Goal: Task Accomplishment & Management: Use online tool/utility

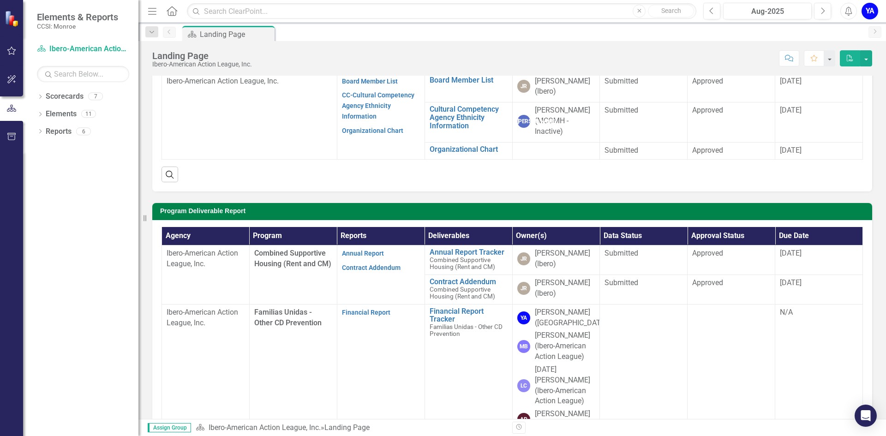
scroll to position [138, 0]
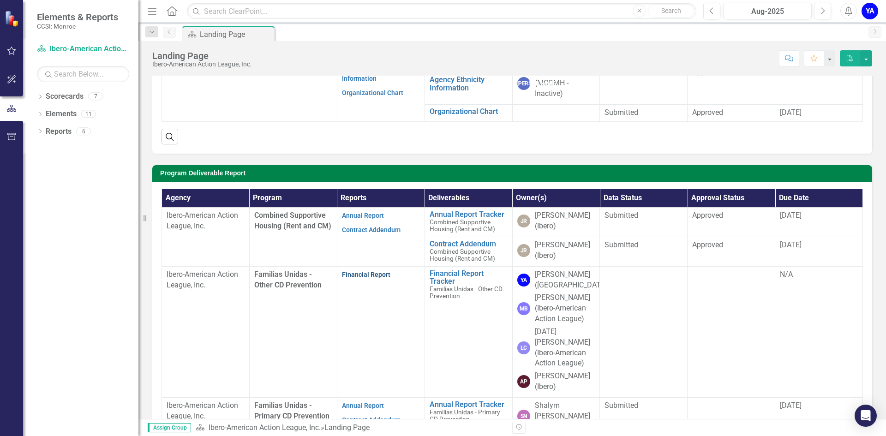
click at [353, 275] on link "Financial Report" at bounding box center [366, 274] width 48 height 7
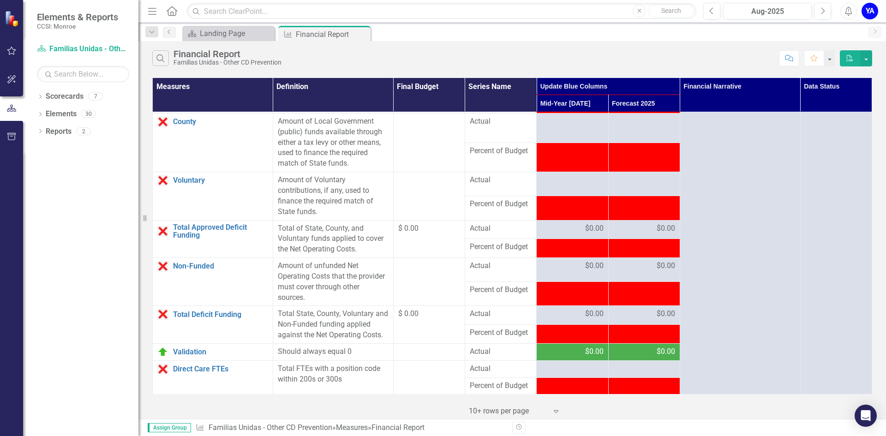
scroll to position [1107, 0]
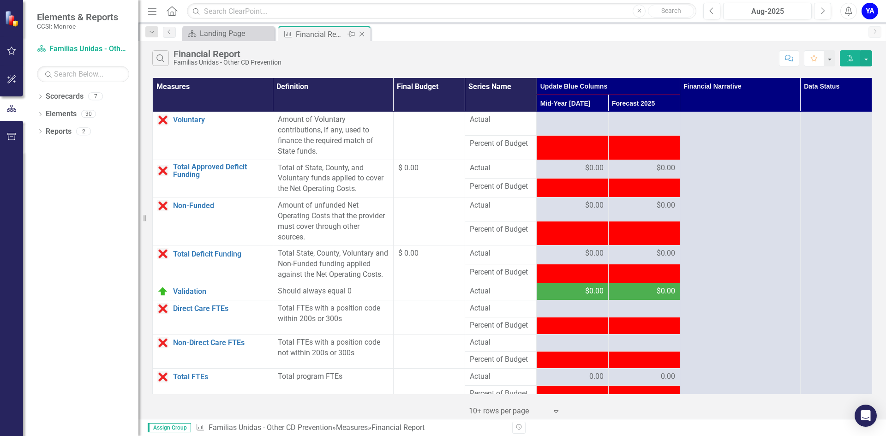
click at [359, 34] on icon "Close" at bounding box center [361, 33] width 9 height 7
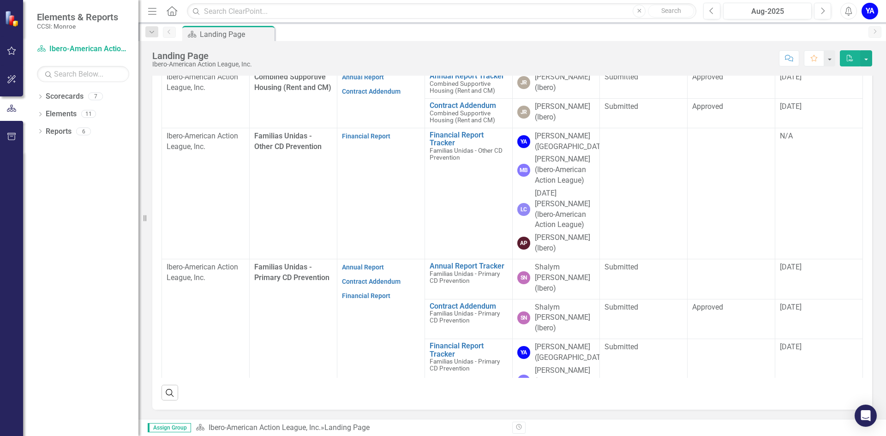
scroll to position [46, 0]
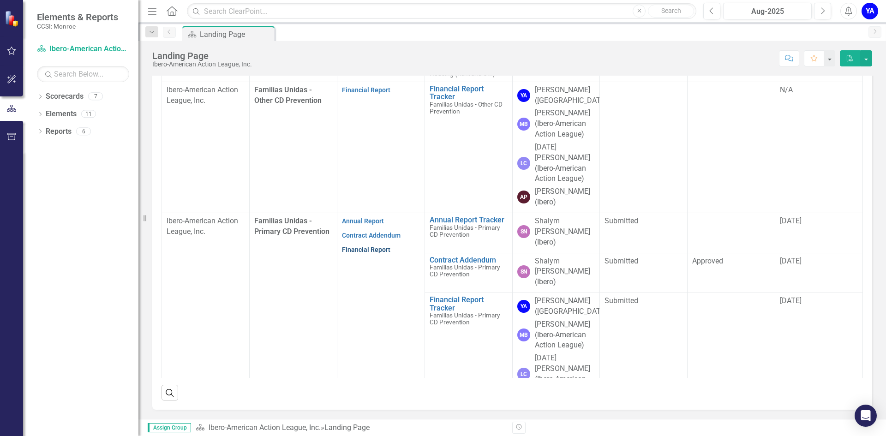
click at [356, 246] on link "Financial Report" at bounding box center [366, 249] width 48 height 7
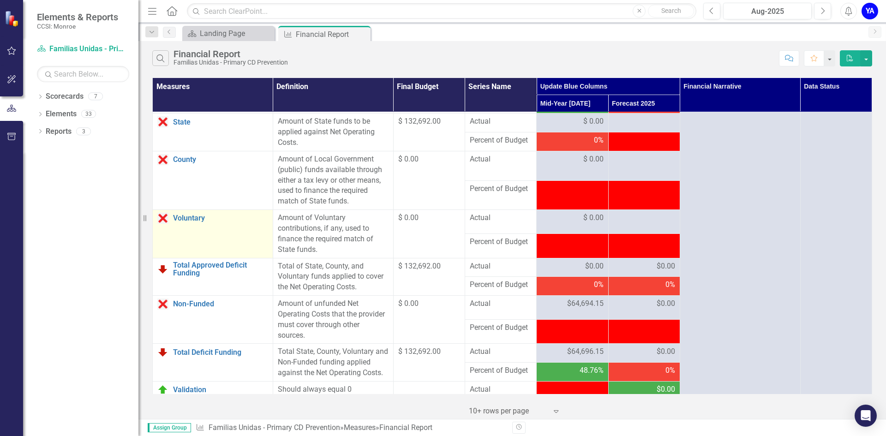
scroll to position [963, 0]
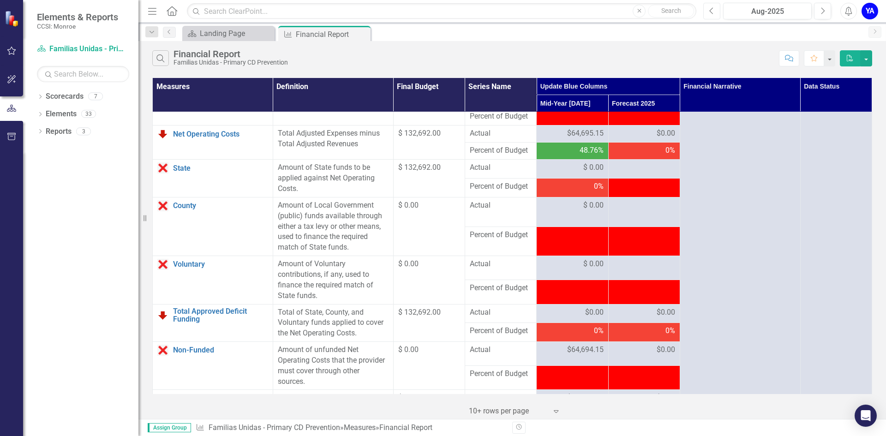
click at [708, 13] on button "Previous" at bounding box center [711, 11] width 17 height 17
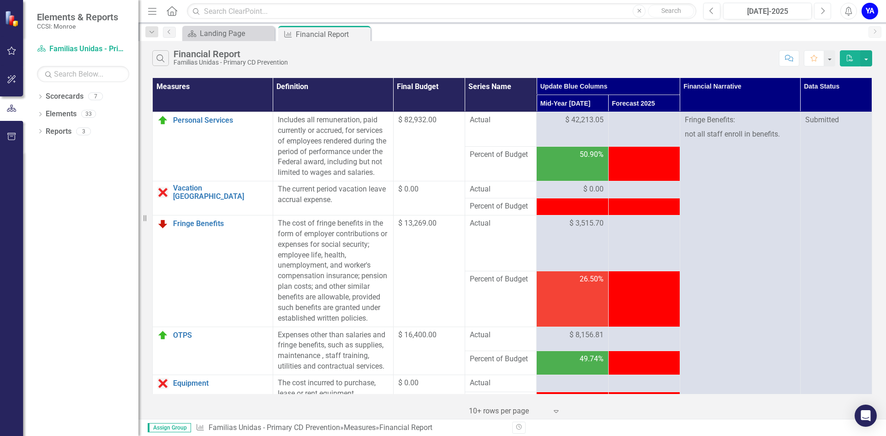
click at [821, 15] on button "Next" at bounding box center [822, 11] width 17 height 17
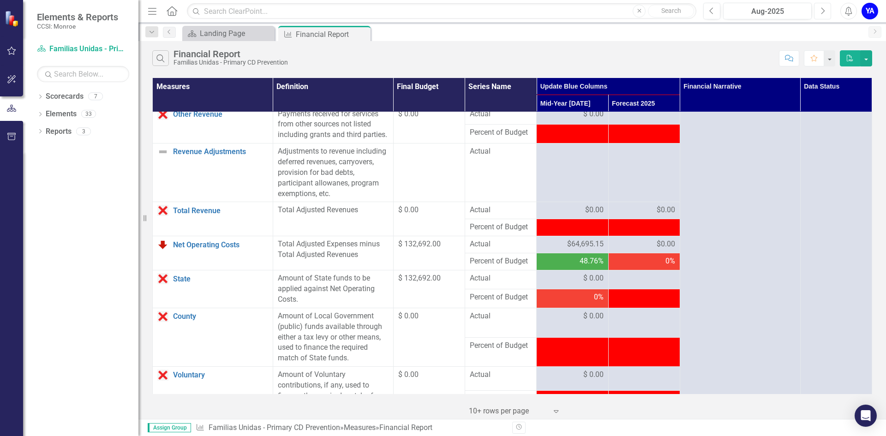
scroll to position [877, 0]
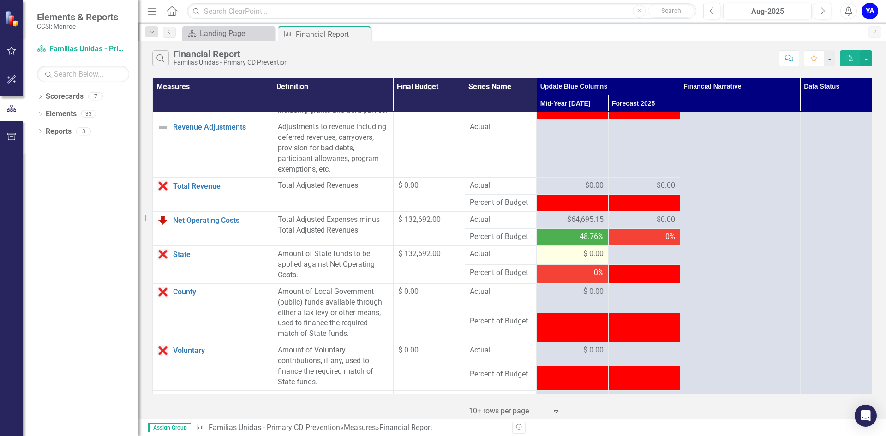
click at [566, 259] on div "$ 0.00" at bounding box center [572, 254] width 62 height 11
click at [570, 259] on div "$ 0.00" at bounding box center [572, 254] width 62 height 11
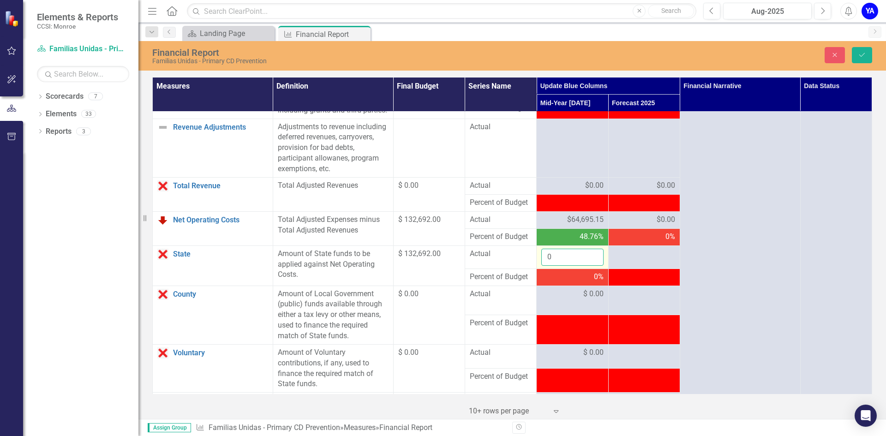
click at [568, 266] on input "0" at bounding box center [572, 257] width 62 height 17
type input "64695.15"
click button "Save" at bounding box center [862, 55] width 20 height 16
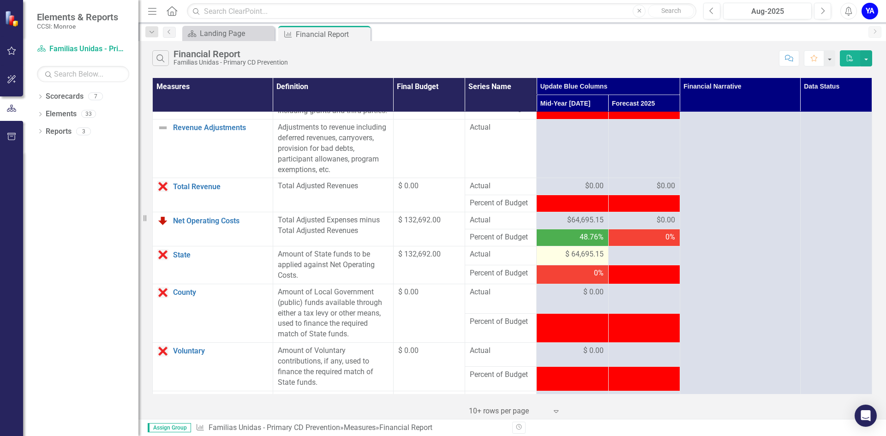
scroll to position [871, 0]
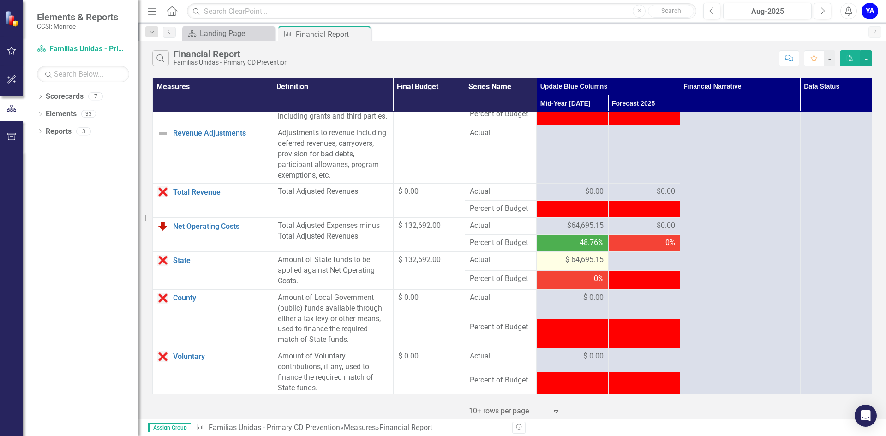
click at [546, 265] on div "$ 64,695.15" at bounding box center [572, 260] width 62 height 11
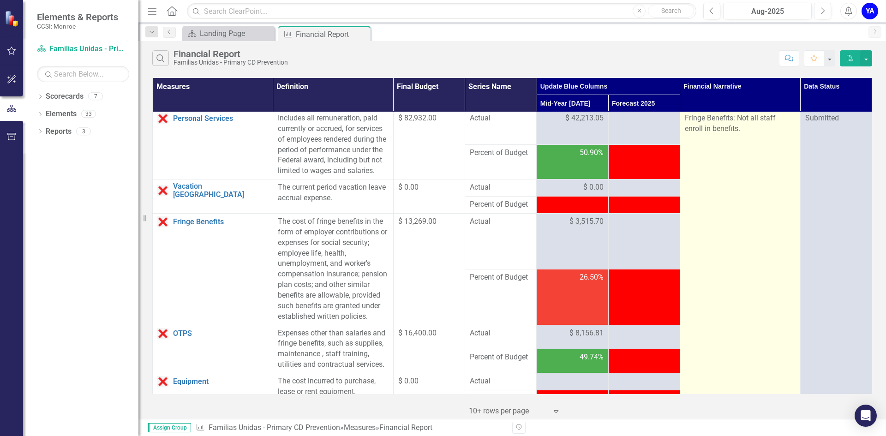
scroll to position [0, 0]
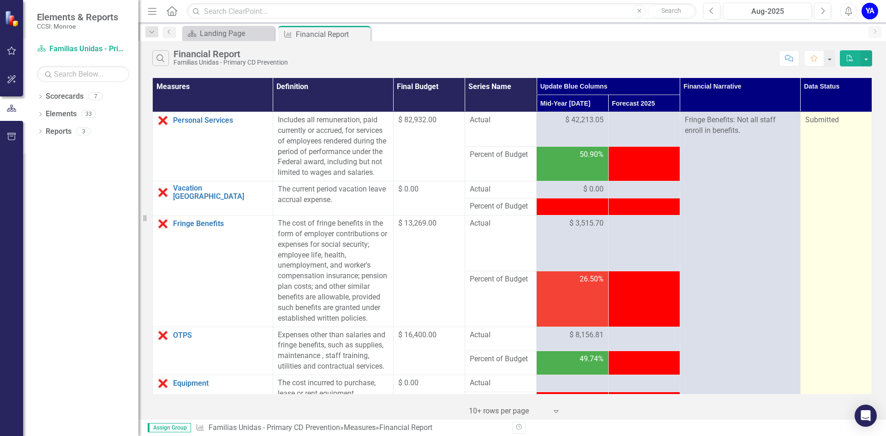
click at [815, 122] on span "Submitted" at bounding box center [822, 119] width 34 height 9
click at [815, 121] on span "Submitted" at bounding box center [822, 119] width 34 height 9
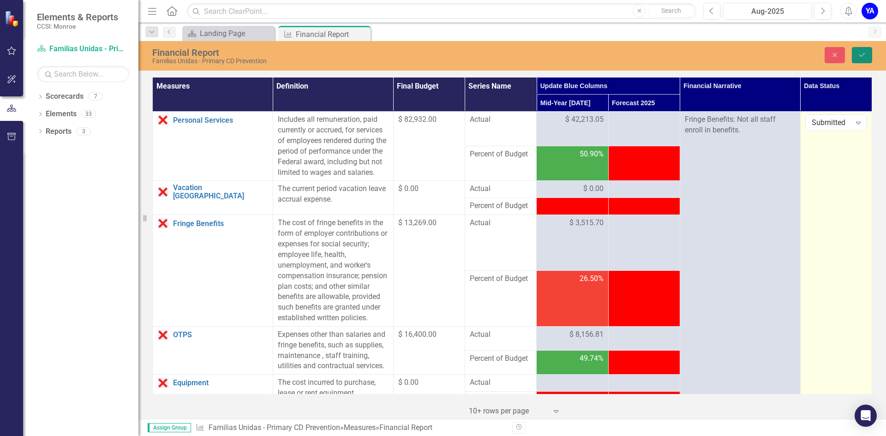
click at [859, 54] on icon "Save" at bounding box center [862, 55] width 8 height 6
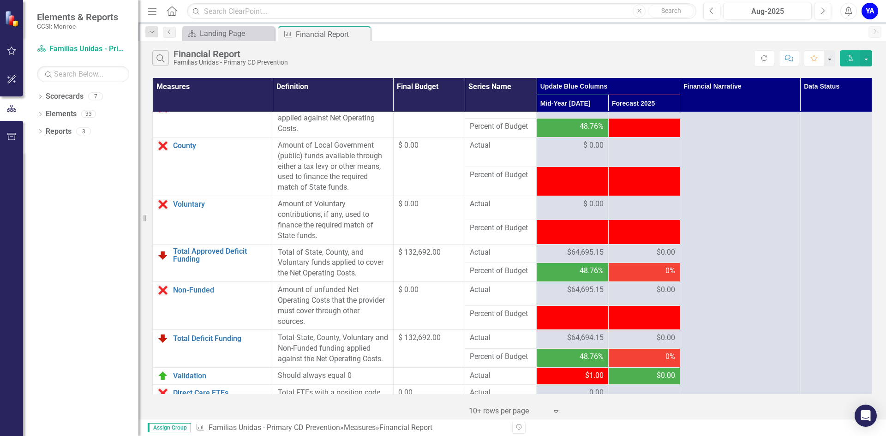
scroll to position [1009, 0]
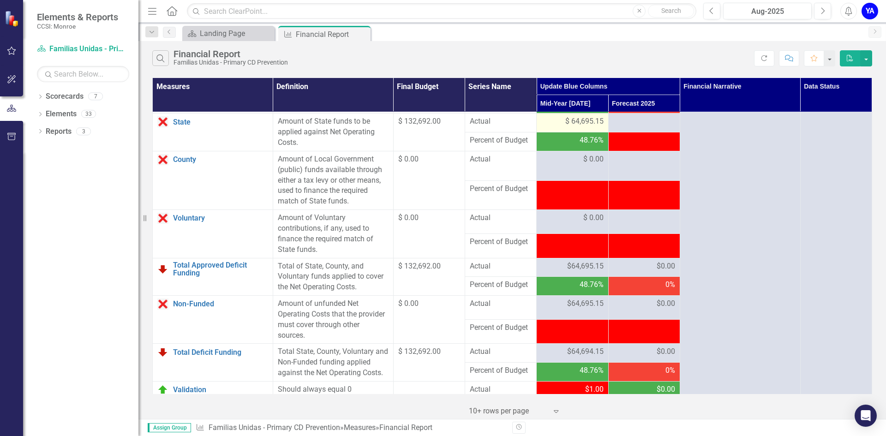
click at [550, 127] on div "$ 64,695.15" at bounding box center [572, 121] width 62 height 11
click at [545, 127] on div "$ 64,695.15" at bounding box center [572, 121] width 62 height 11
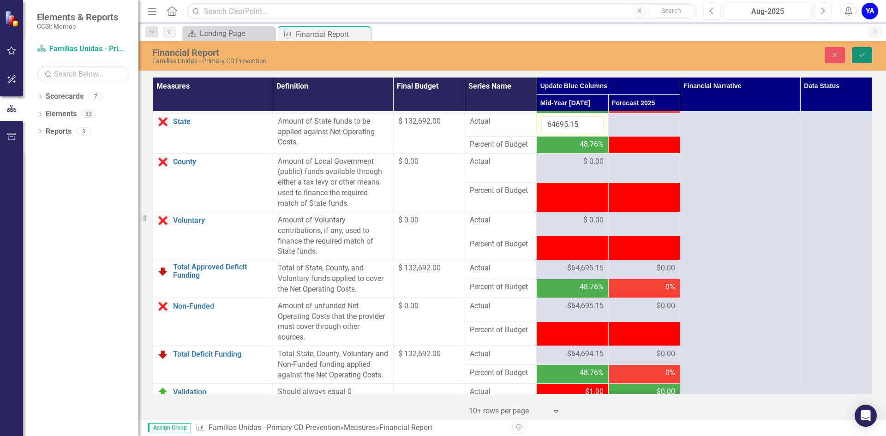
click at [866, 53] on button "Save" at bounding box center [862, 55] width 20 height 16
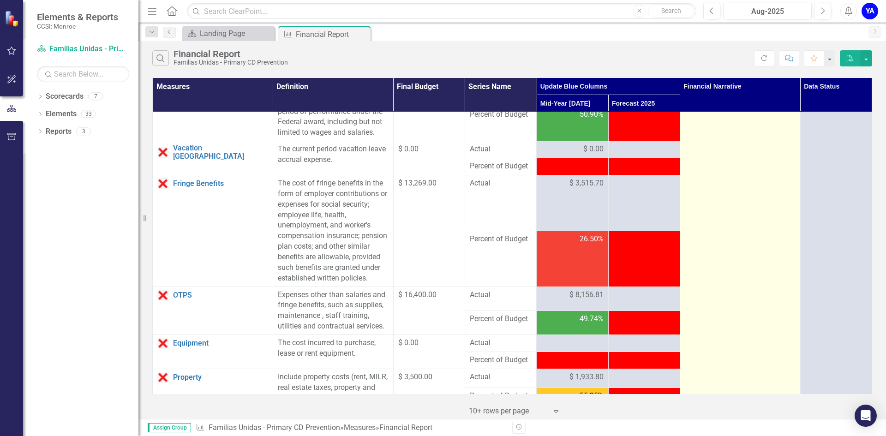
scroll to position [0, 0]
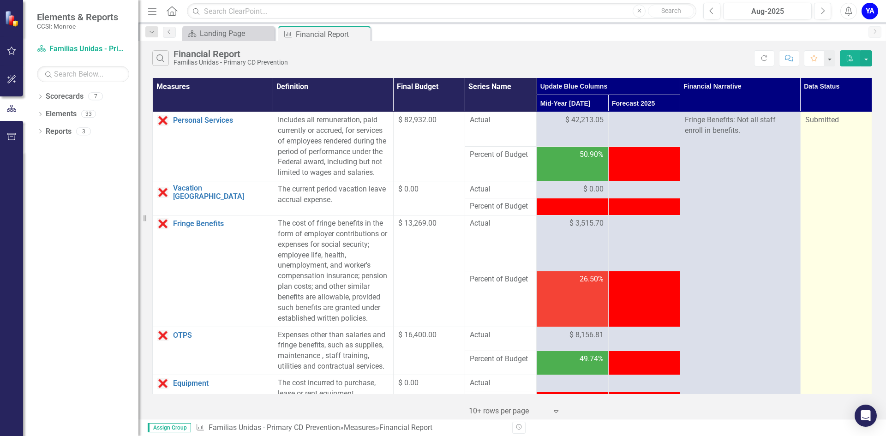
click at [824, 124] on div "Submitted" at bounding box center [836, 120] width 62 height 11
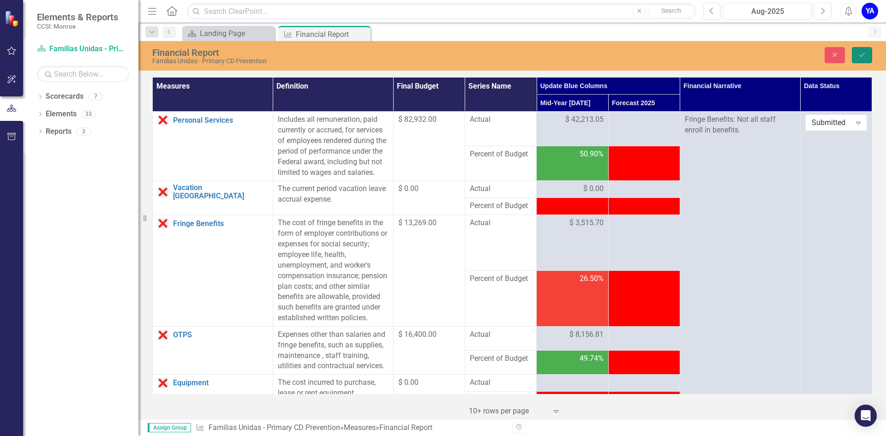
click at [859, 52] on icon "Save" at bounding box center [862, 55] width 8 height 6
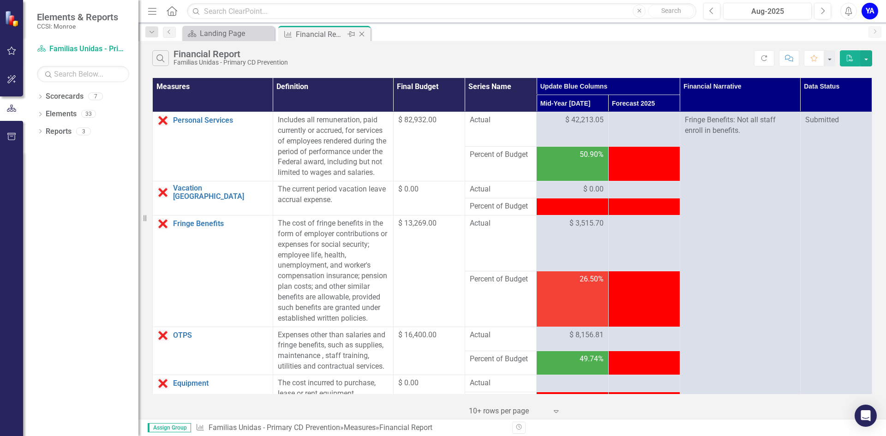
click at [362, 34] on icon "Close" at bounding box center [361, 33] width 9 height 7
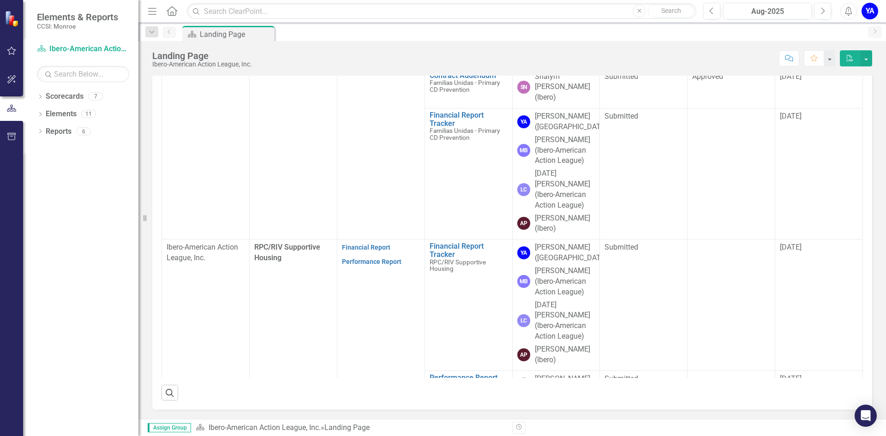
scroll to position [277, 0]
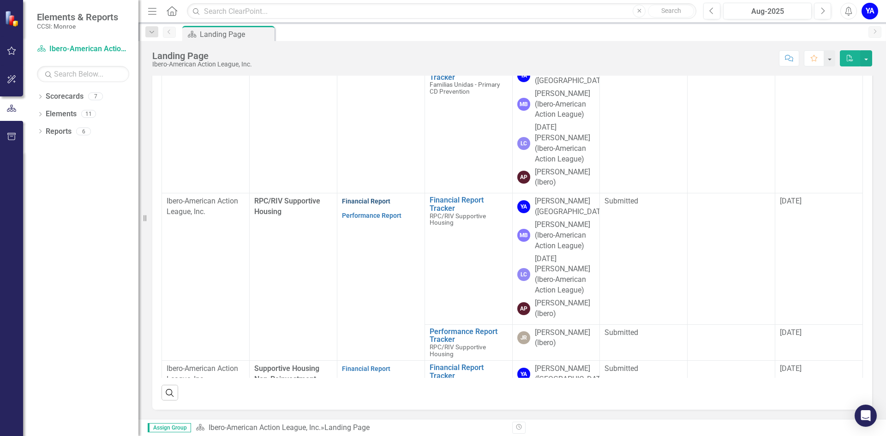
click at [349, 197] on link "Financial Report" at bounding box center [366, 200] width 48 height 7
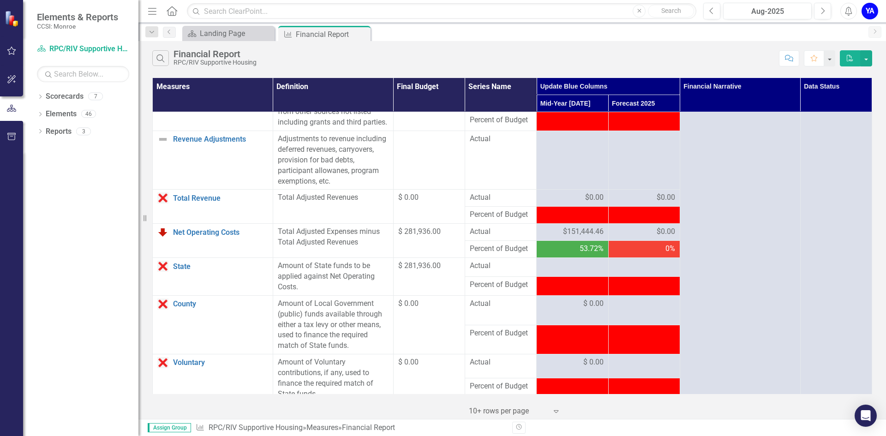
scroll to position [877, 0]
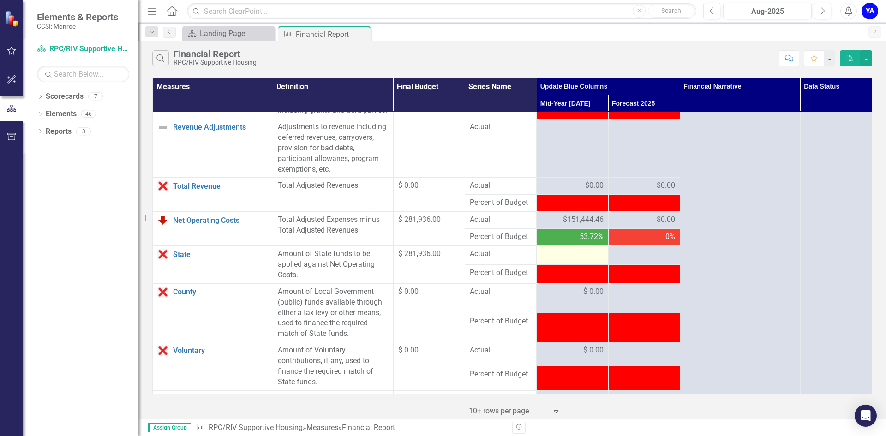
click at [566, 260] on div at bounding box center [572, 254] width 62 height 11
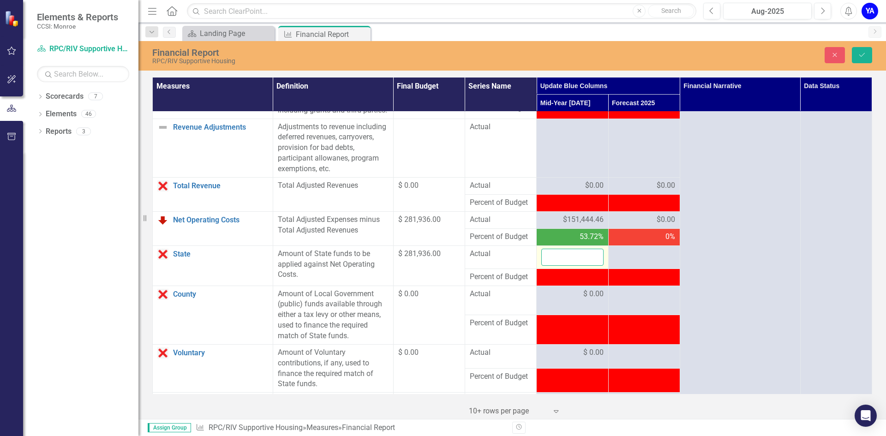
click at [566, 266] on input "number" at bounding box center [572, 257] width 62 height 17
type input "151444.46"
click at [865, 51] on button "Save" at bounding box center [862, 55] width 20 height 16
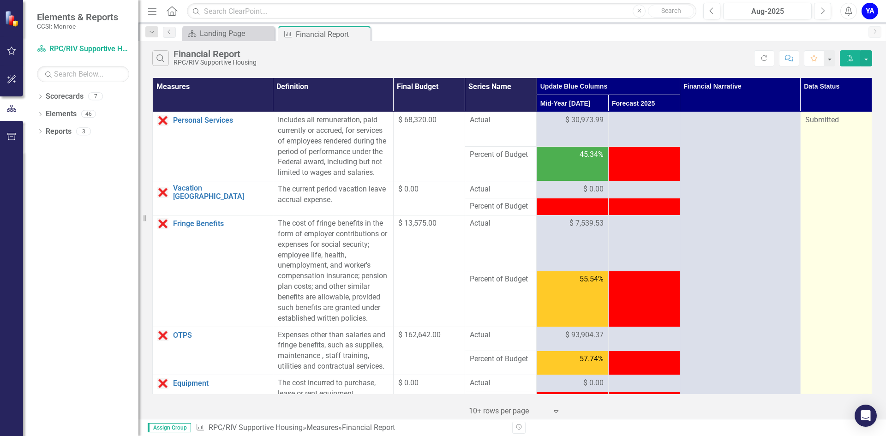
click at [825, 117] on span "Submitted" at bounding box center [822, 119] width 34 height 9
click at [839, 122] on div "Submitted" at bounding box center [836, 120] width 62 height 11
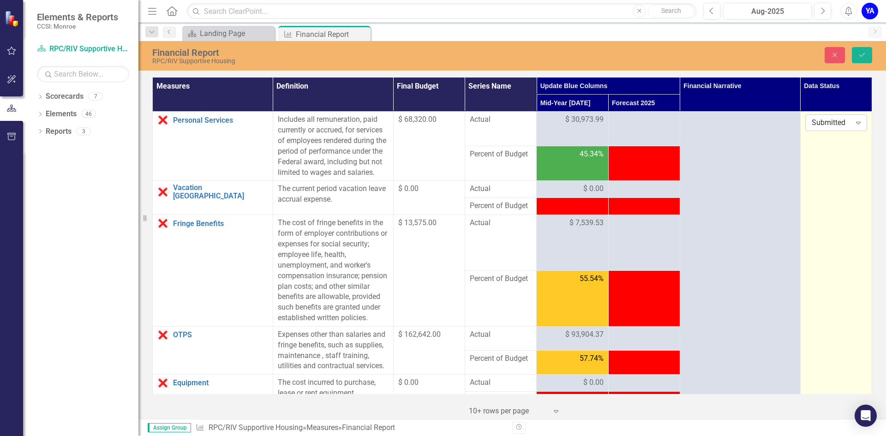
click at [856, 125] on icon at bounding box center [858, 123] width 5 height 3
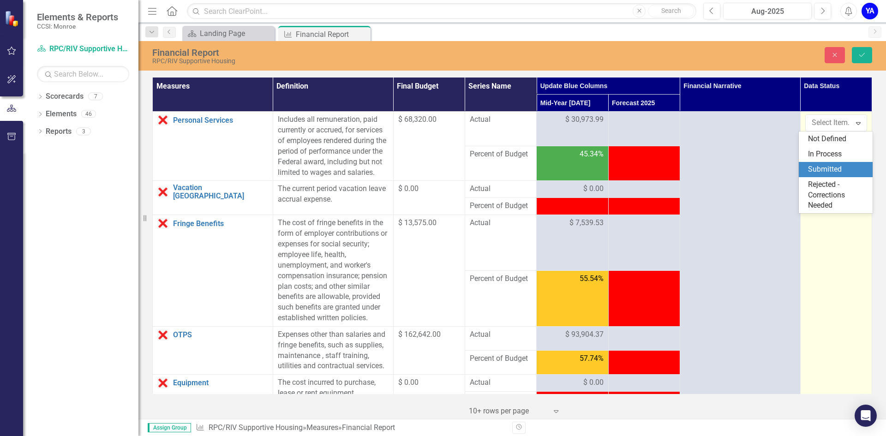
click at [828, 167] on div "Submitted" at bounding box center [837, 169] width 59 height 11
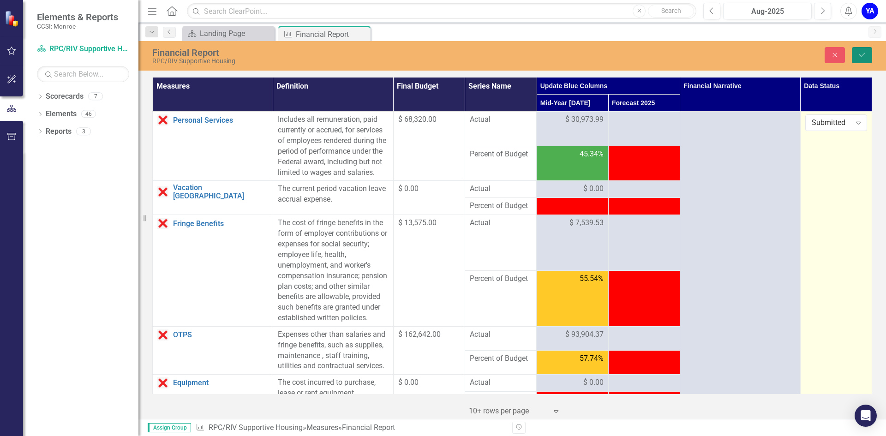
click at [859, 53] on icon "Save" at bounding box center [862, 55] width 8 height 6
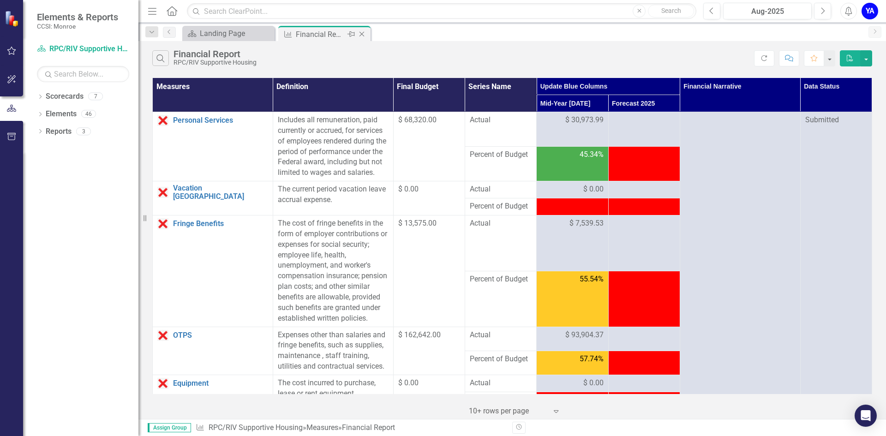
click at [359, 36] on icon "Close" at bounding box center [361, 33] width 9 height 7
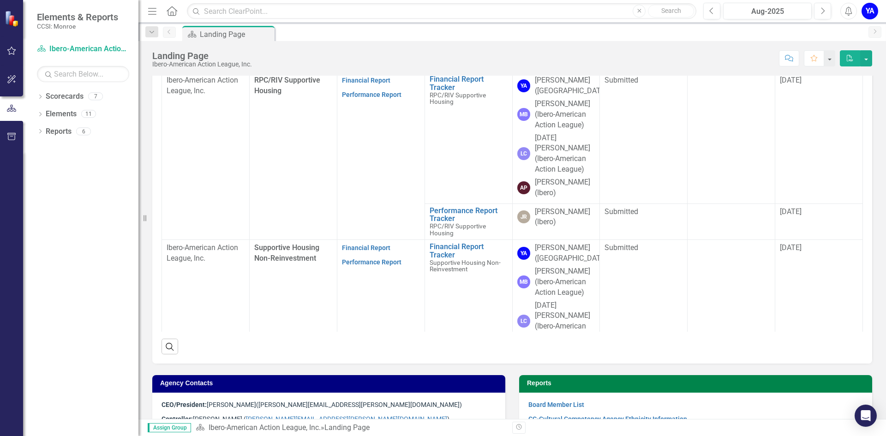
scroll to position [364, 0]
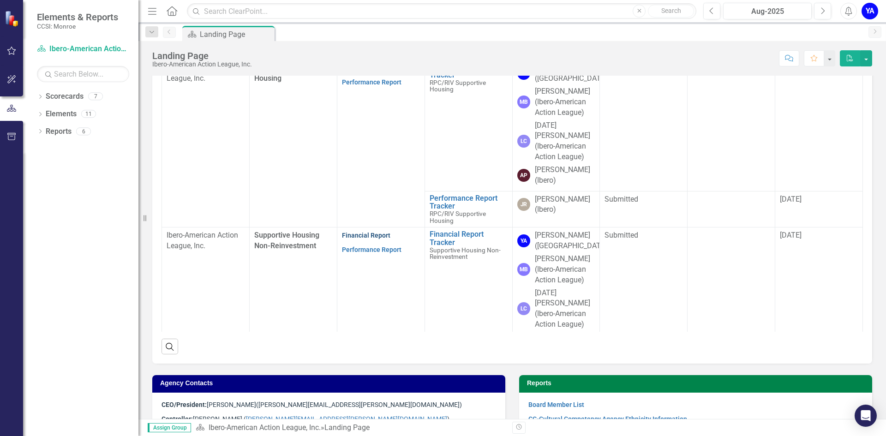
click at [364, 232] on link "Financial Report" at bounding box center [366, 235] width 48 height 7
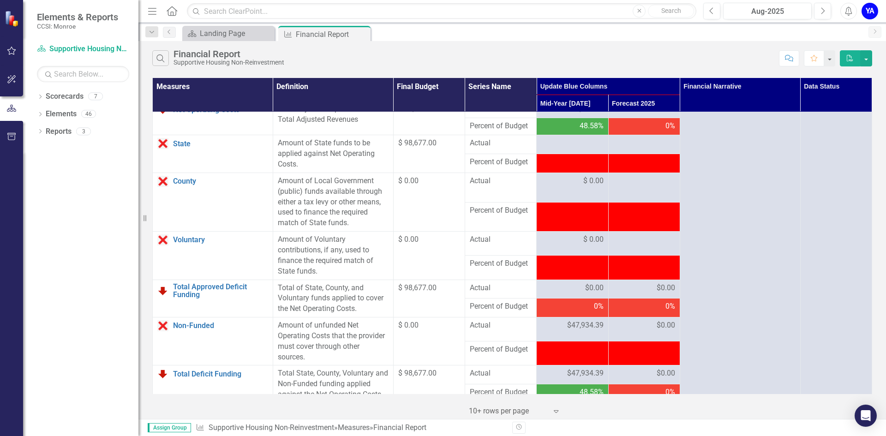
scroll to position [963, 0]
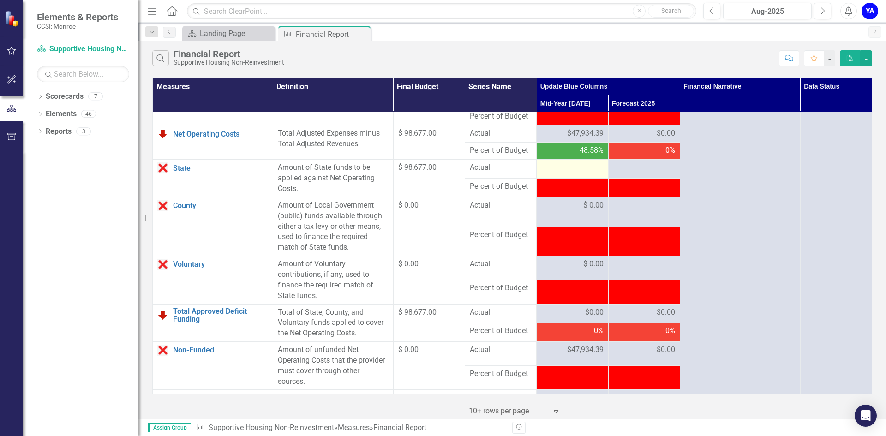
click at [549, 173] on div at bounding box center [572, 167] width 62 height 11
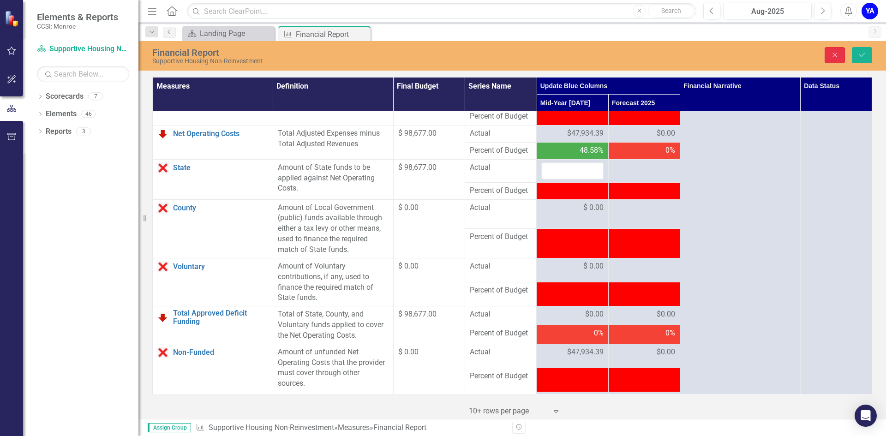
click at [833, 55] on icon "Close" at bounding box center [834, 55] width 8 height 6
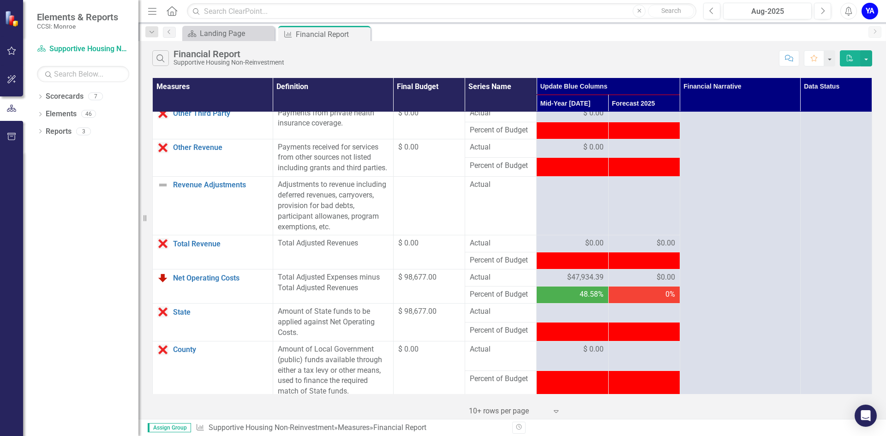
scroll to position [830, 0]
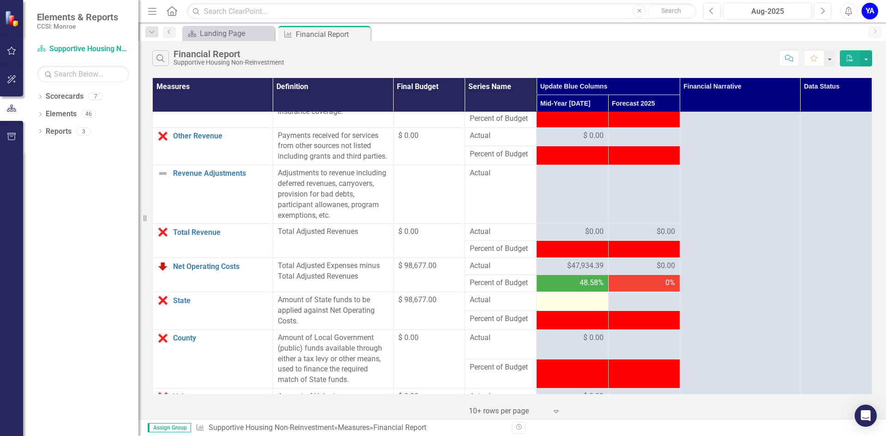
click at [555, 306] on div at bounding box center [572, 300] width 62 height 11
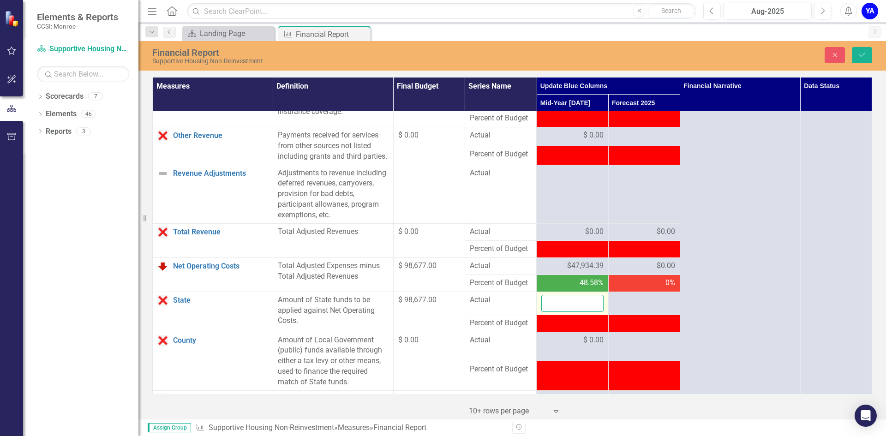
click at [555, 312] on input "number" at bounding box center [572, 303] width 62 height 17
type input "47934.39"
click at [859, 54] on icon "Save" at bounding box center [862, 55] width 8 height 6
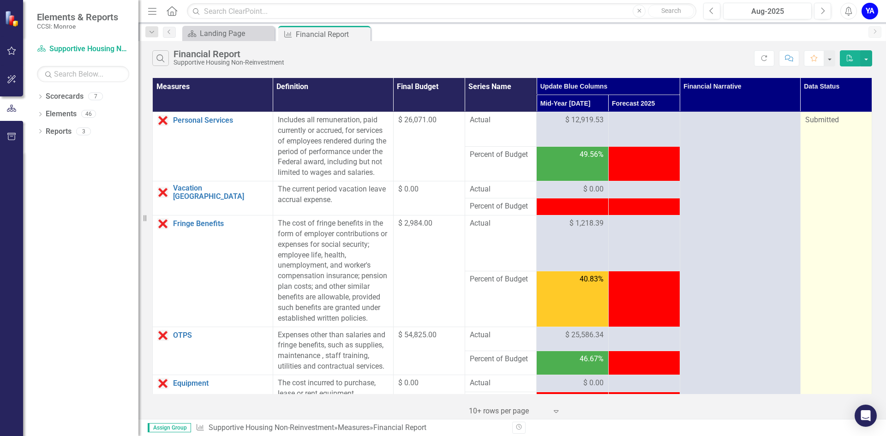
click at [818, 120] on span "Submitted" at bounding box center [822, 119] width 34 height 9
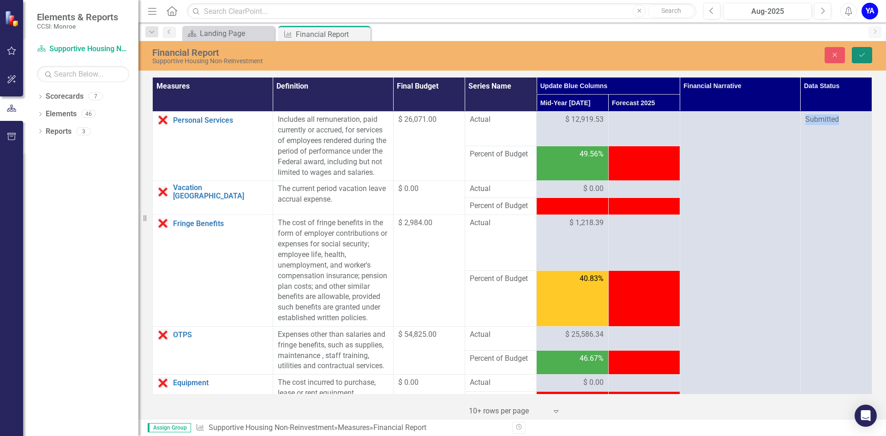
click at [859, 54] on icon "Save" at bounding box center [862, 55] width 8 height 6
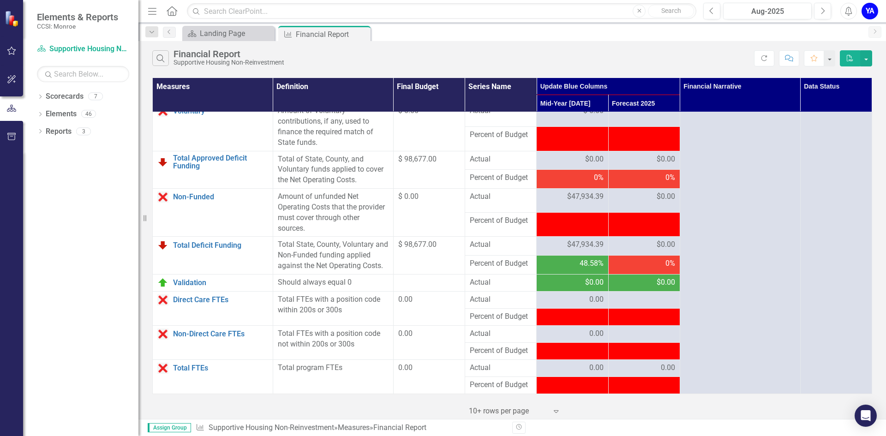
scroll to position [1147, 0]
click at [869, 58] on button "button" at bounding box center [866, 58] width 12 height 16
click at [853, 75] on link "PDF Export to PDF" at bounding box center [835, 75] width 73 height 17
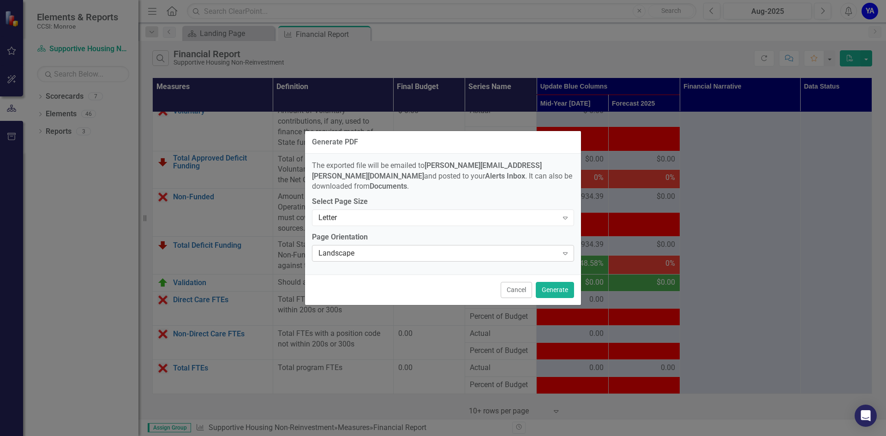
click at [565, 246] on div "Expand" at bounding box center [565, 253] width 17 height 15
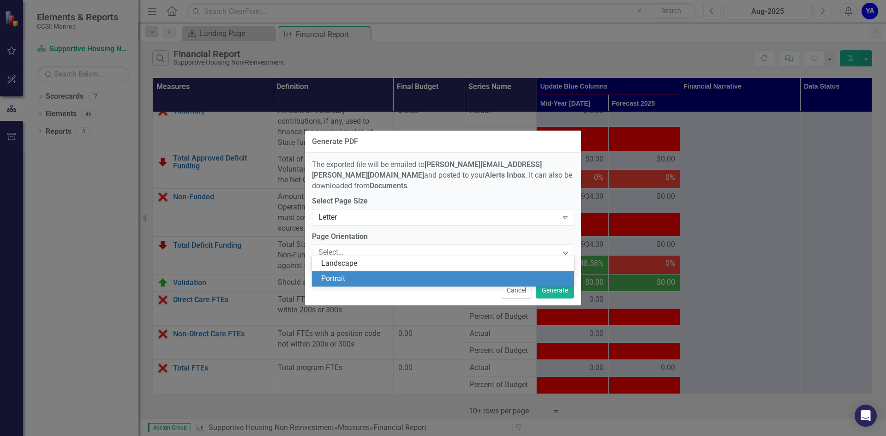
click at [405, 282] on div "Portrait" at bounding box center [444, 279] width 247 height 11
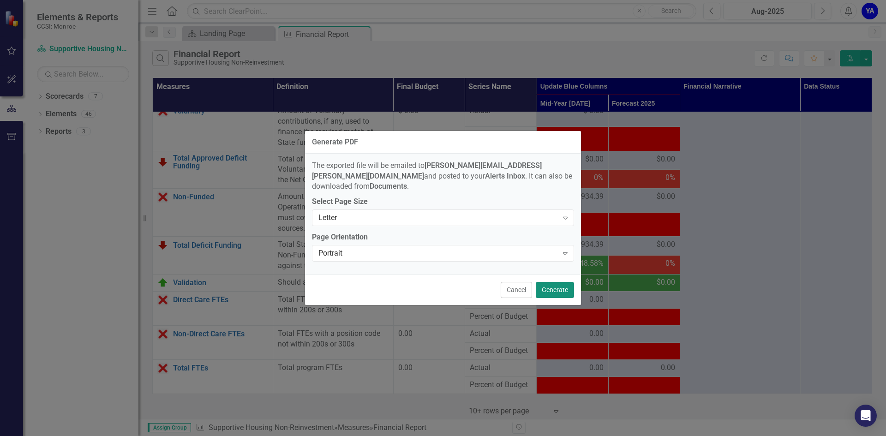
click at [556, 288] on button "Generate" at bounding box center [555, 290] width 38 height 16
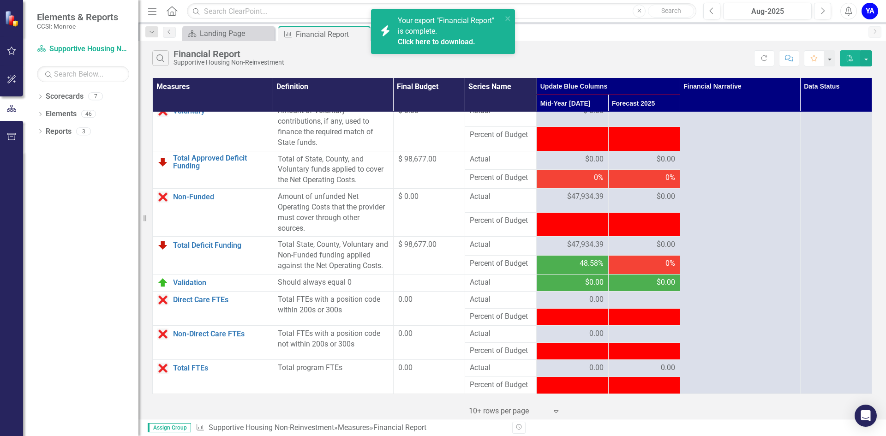
click at [416, 34] on span "Your export "Financial Report" is complete. Click here to download." at bounding box center [449, 31] width 102 height 31
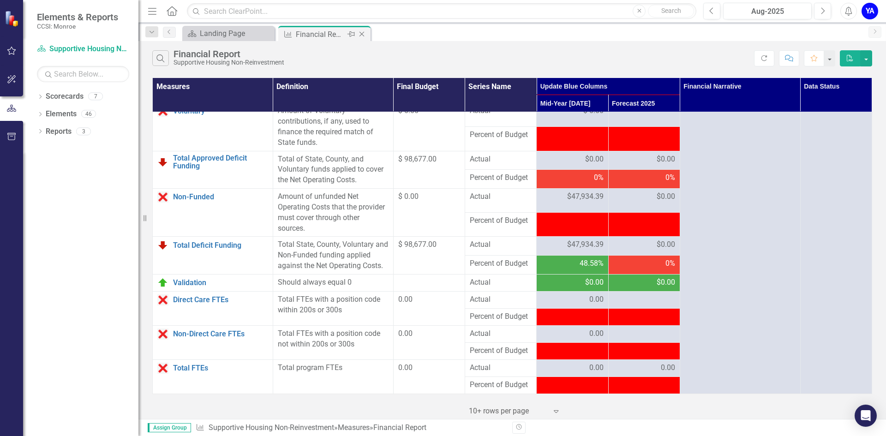
click at [363, 35] on icon "Close" at bounding box center [361, 33] width 9 height 7
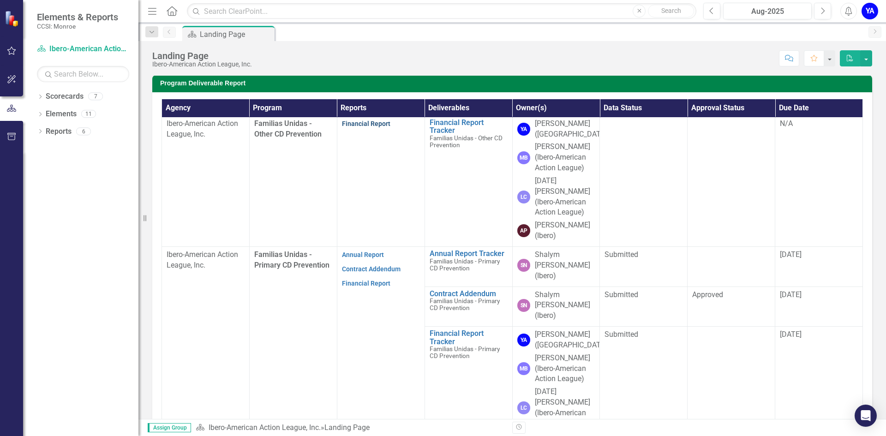
scroll to position [92, 0]
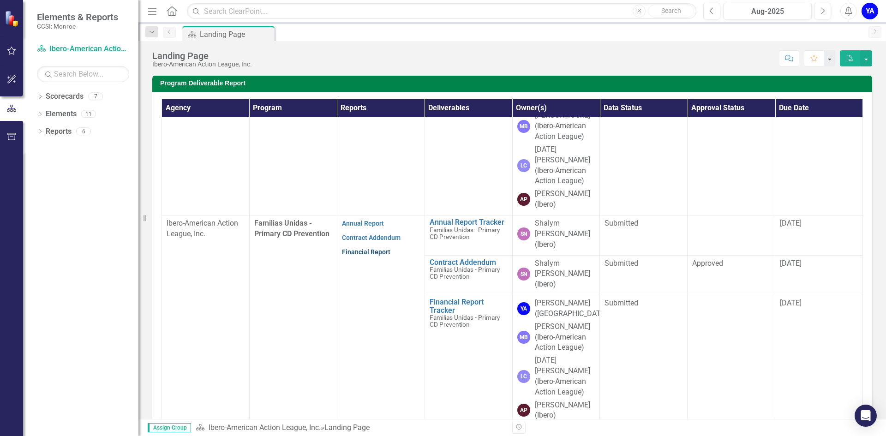
click at [355, 248] on link "Financial Report" at bounding box center [366, 251] width 48 height 7
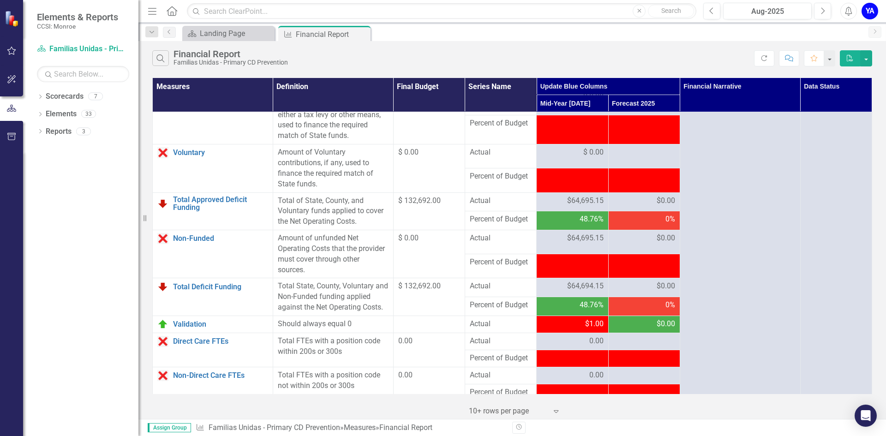
scroll to position [1147, 0]
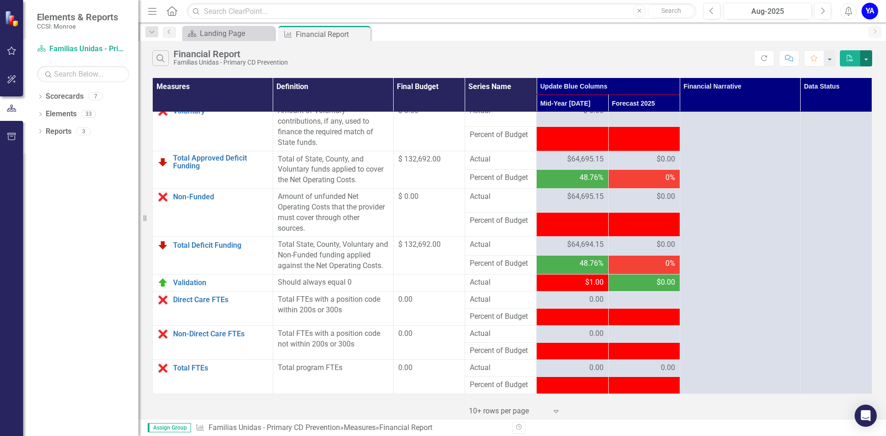
click at [868, 56] on button "button" at bounding box center [866, 58] width 12 height 16
click at [858, 72] on link "PDF Export to PDF" at bounding box center [835, 75] width 73 height 17
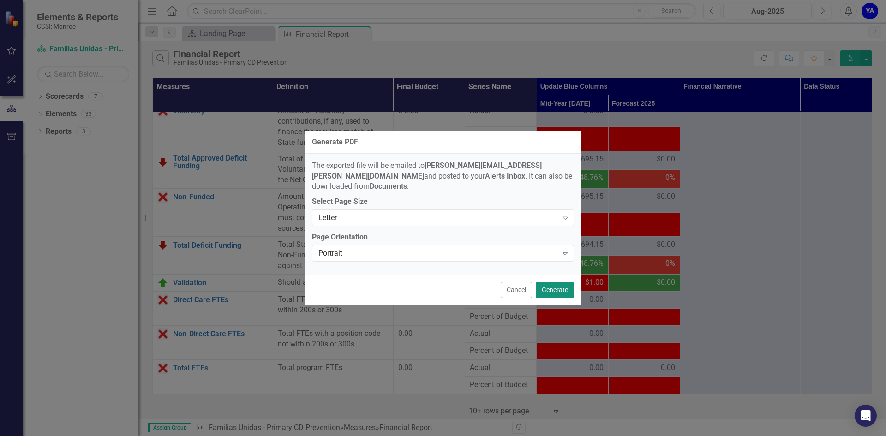
click at [554, 286] on button "Generate" at bounding box center [555, 290] width 38 height 16
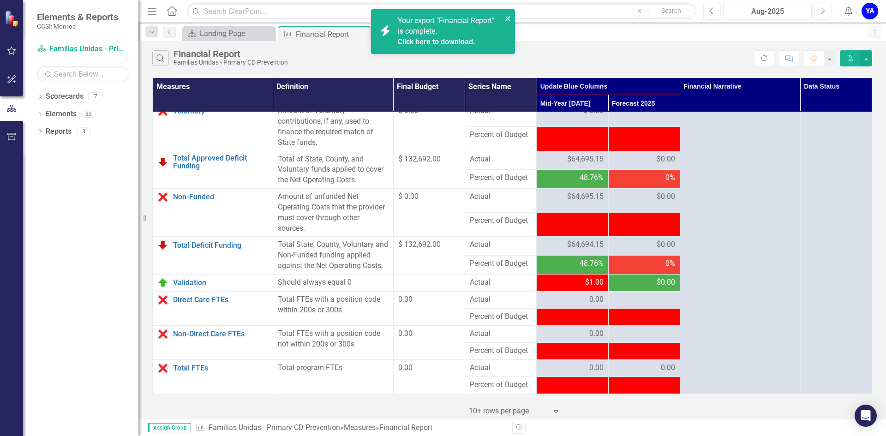
click at [508, 18] on icon "close" at bounding box center [507, 18] width 5 height 5
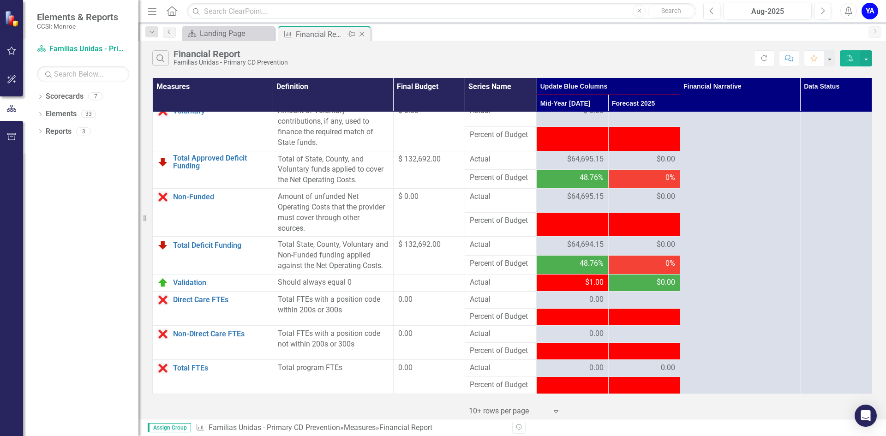
click at [360, 35] on icon "Close" at bounding box center [361, 33] width 9 height 7
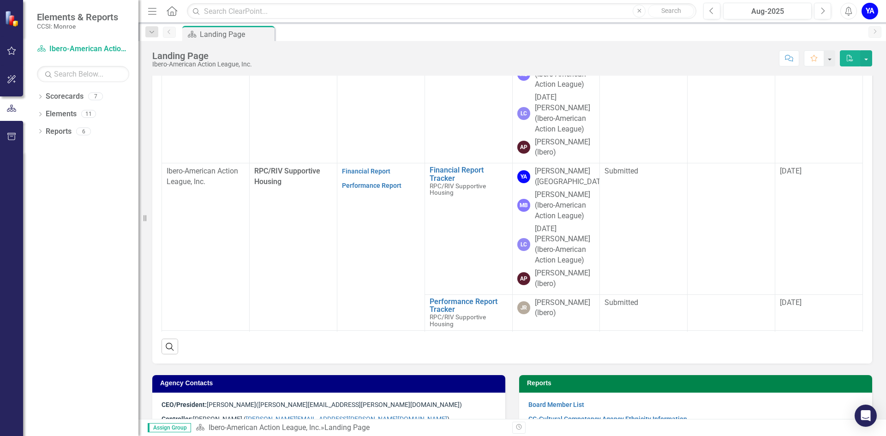
scroll to position [277, 0]
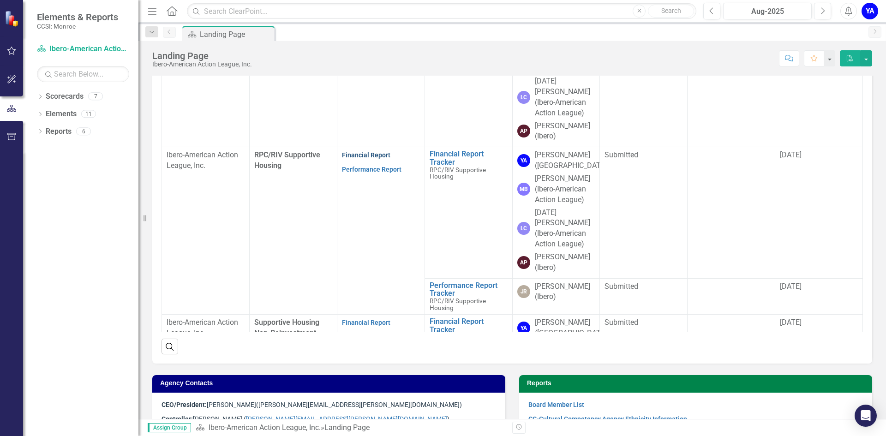
click at [360, 151] on link "Financial Report" at bounding box center [366, 154] width 48 height 7
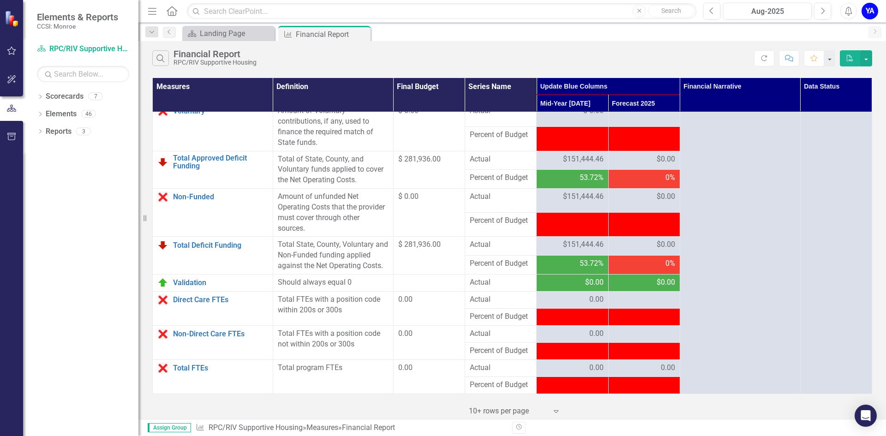
scroll to position [1147, 0]
click at [868, 54] on button "button" at bounding box center [866, 58] width 12 height 16
click at [847, 75] on link "PDF Export to PDF" at bounding box center [835, 75] width 73 height 17
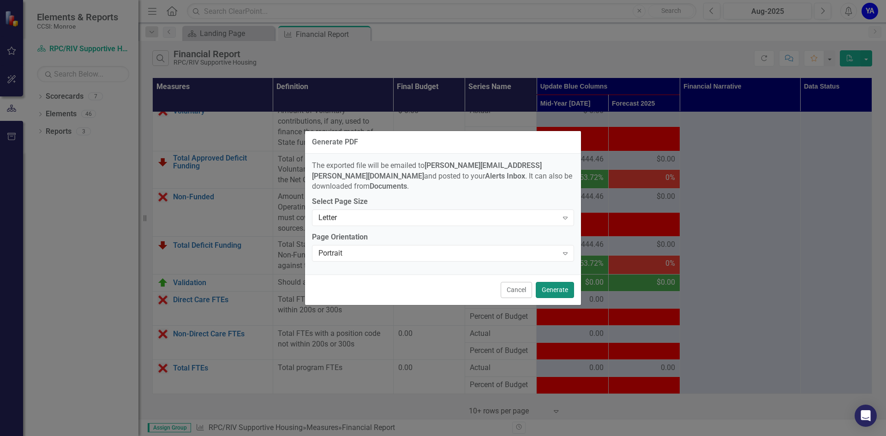
click at [546, 290] on button "Generate" at bounding box center [555, 290] width 38 height 16
